Goal: Task Accomplishment & Management: Use online tool/utility

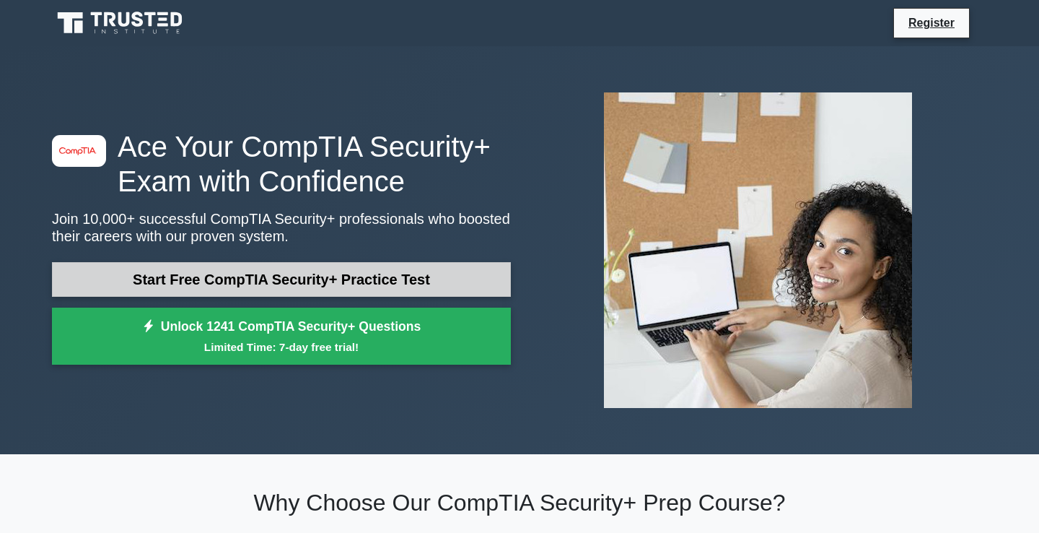
click at [369, 276] on link "Start Free CompTIA Security+ Practice Test" at bounding box center [281, 279] width 459 height 35
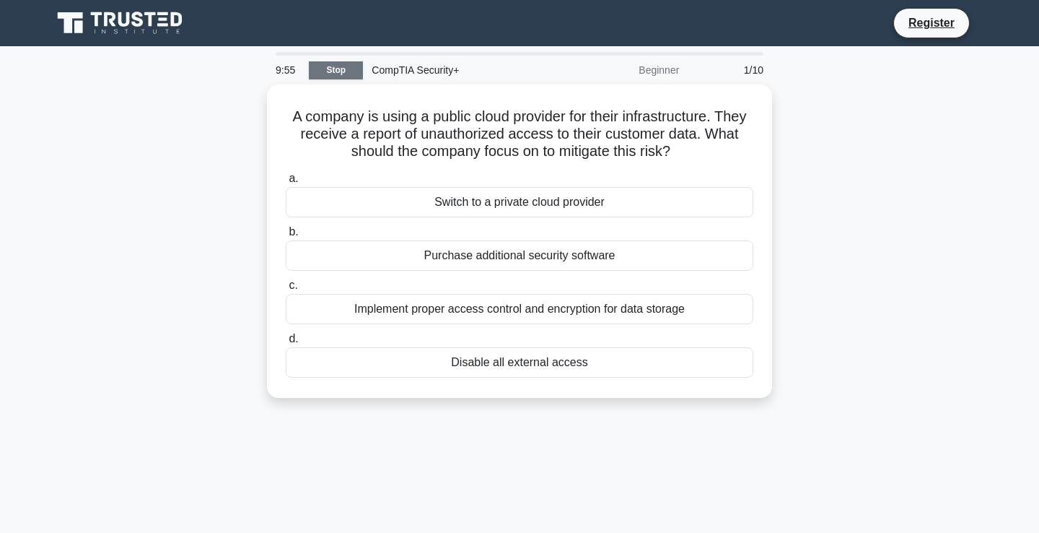
click at [323, 69] on link "Stop" at bounding box center [336, 70] width 54 height 18
